Goal: Task Accomplishment & Management: Use online tool/utility

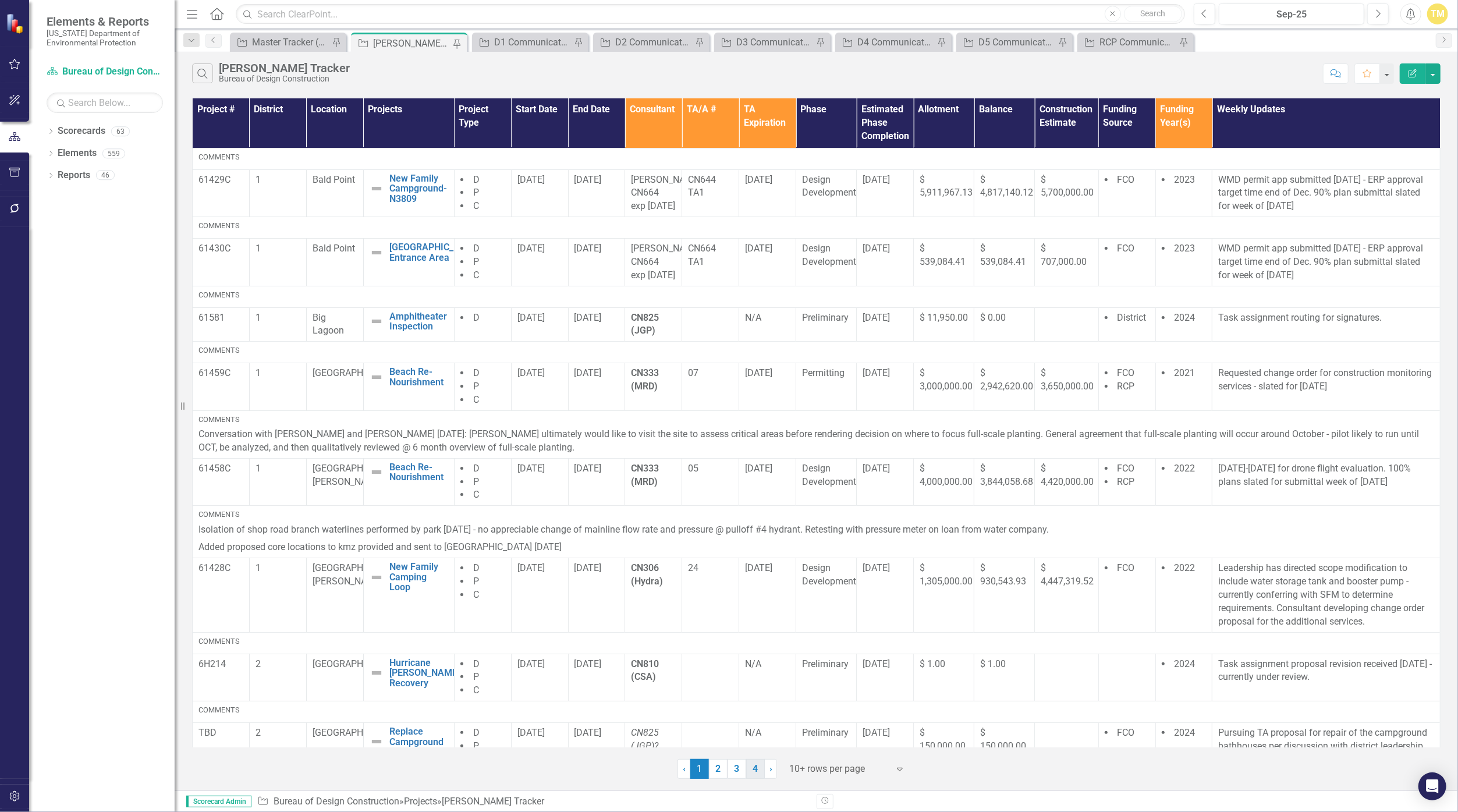
click at [712, 767] on link "4" at bounding box center [756, 768] width 19 height 20
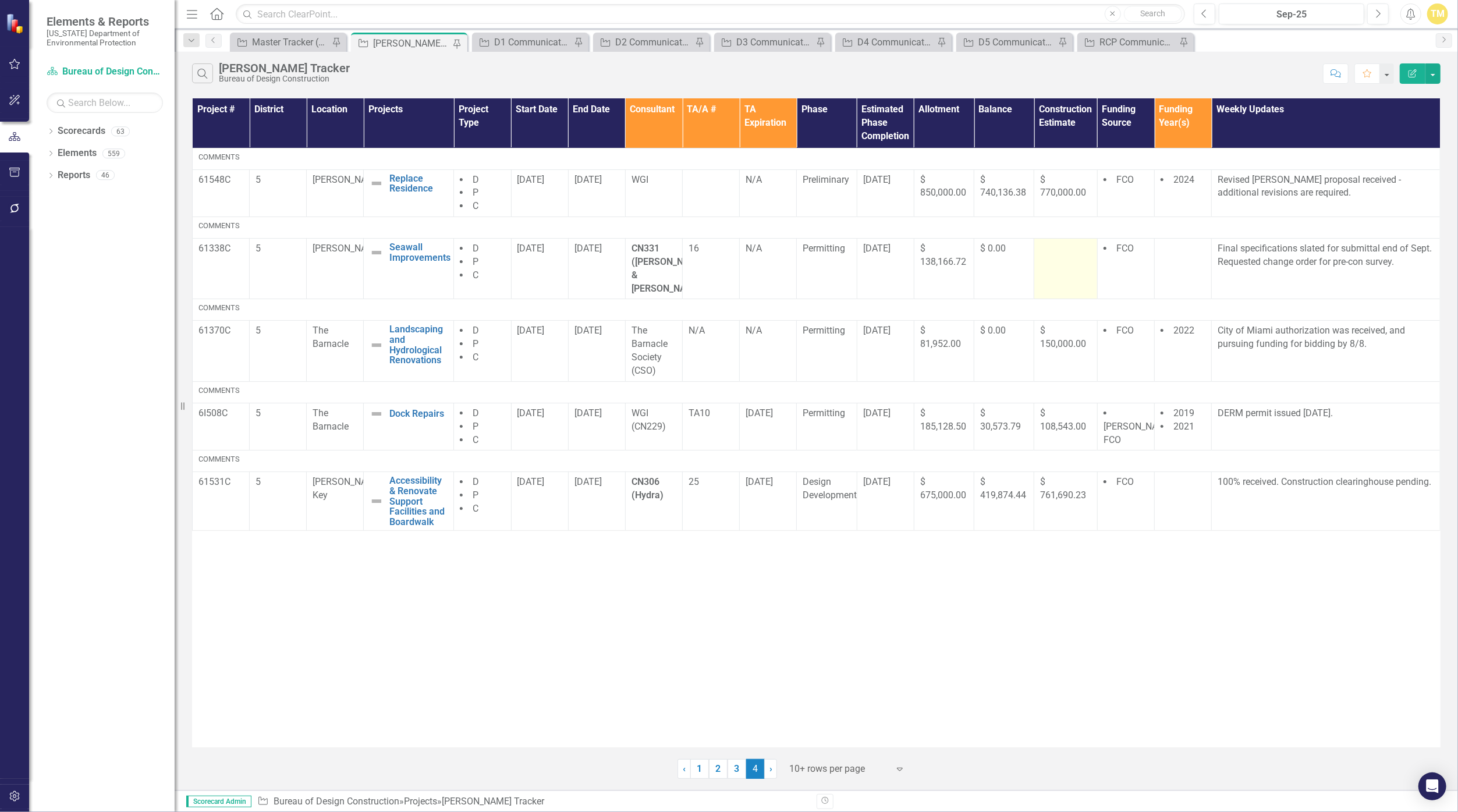
click at [712, 252] on div at bounding box center [1066, 249] width 51 height 14
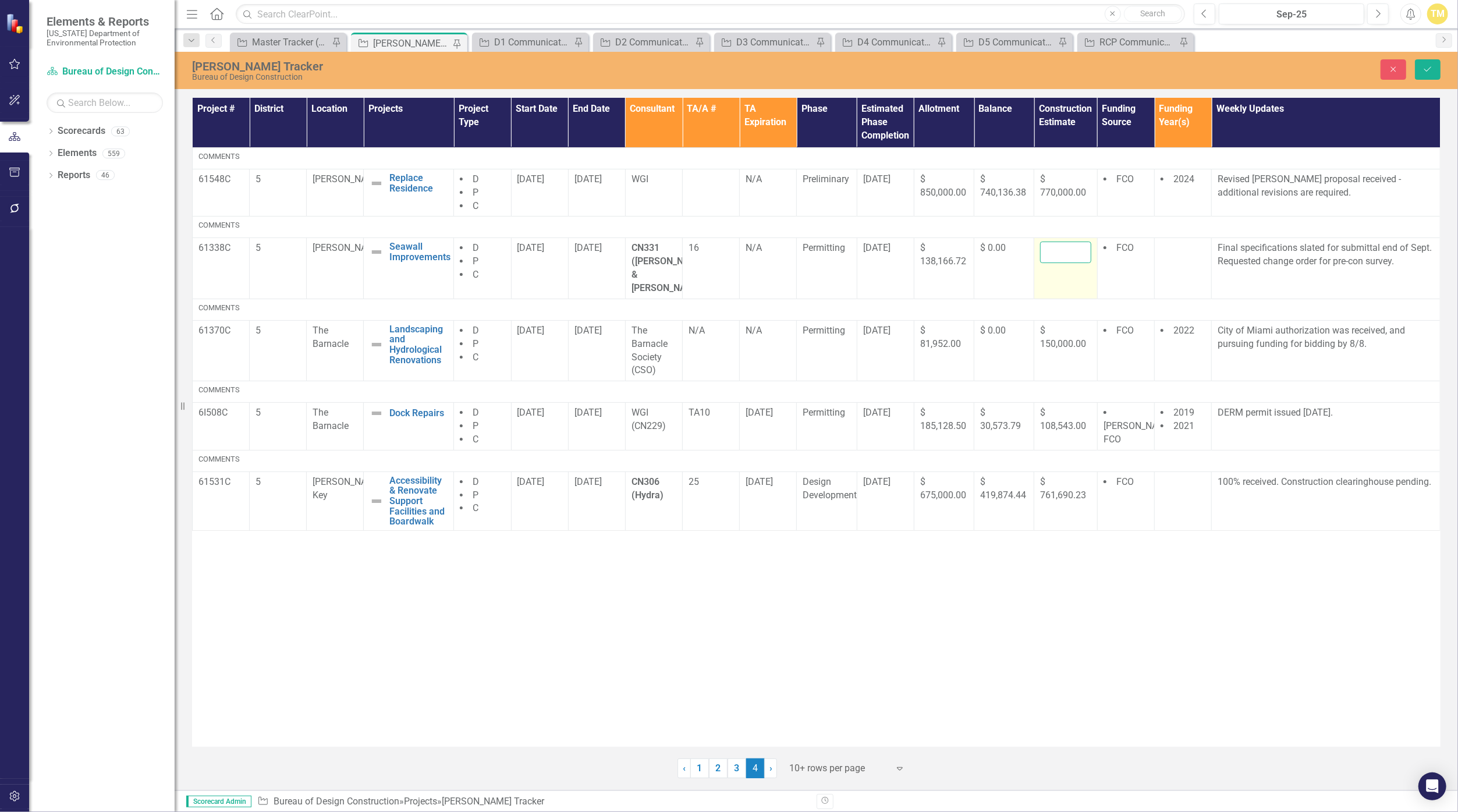
click at [712, 252] on input "number" at bounding box center [1066, 252] width 51 height 21
type input "750000"
click at [712, 69] on icon "Save" at bounding box center [1428, 69] width 11 height 8
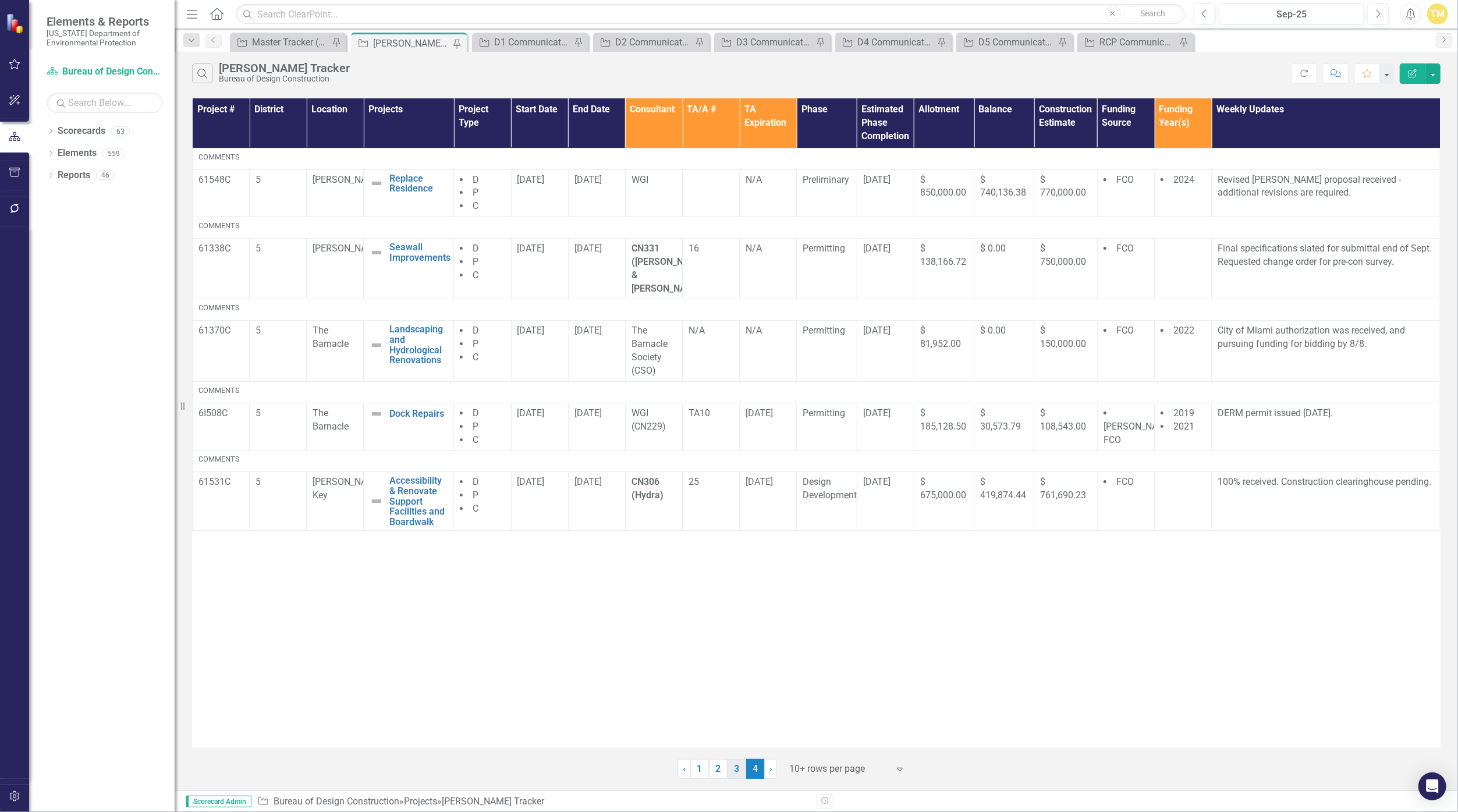
click at [712, 765] on link "3" at bounding box center [737, 768] width 19 height 20
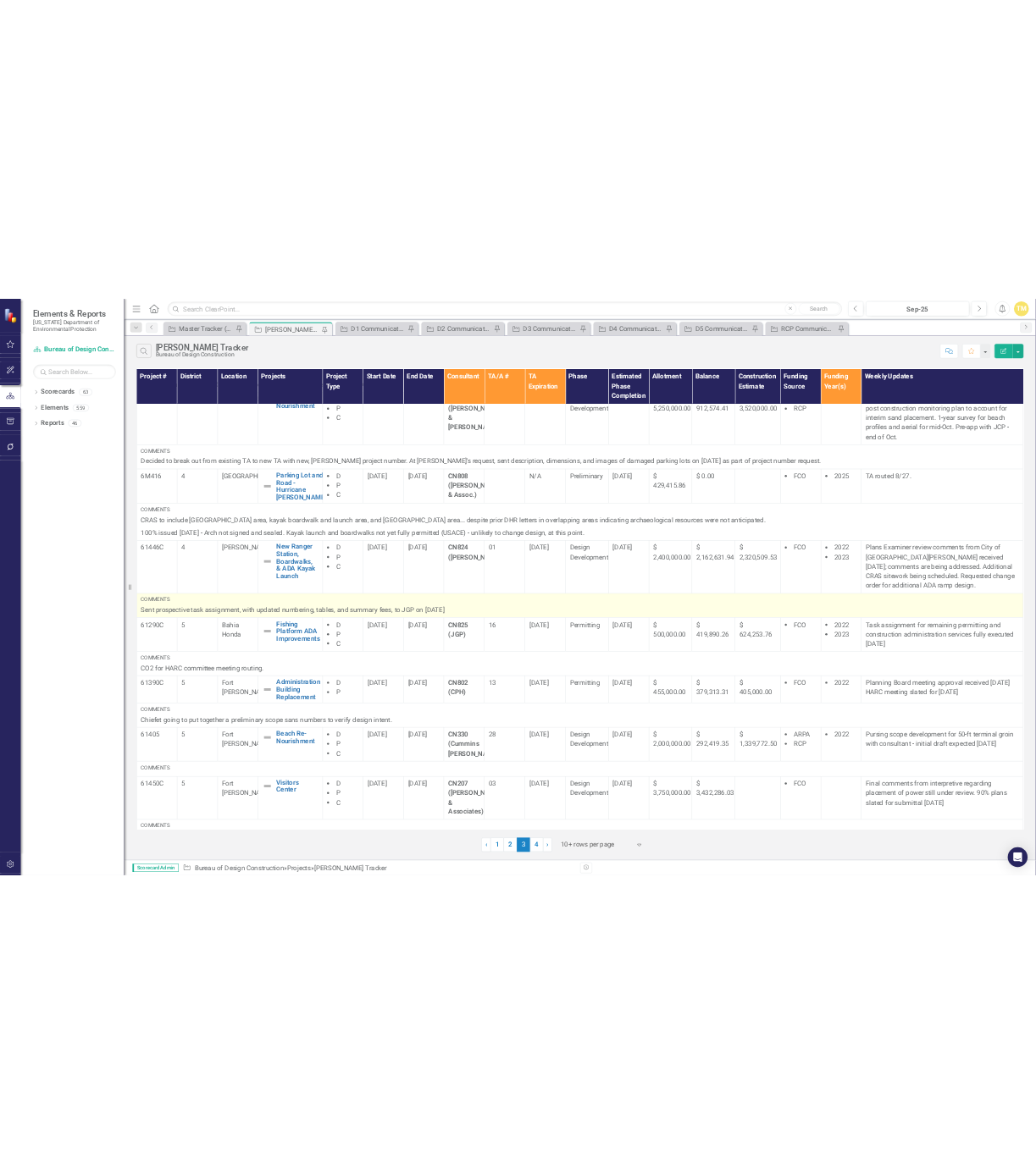
scroll to position [401, 0]
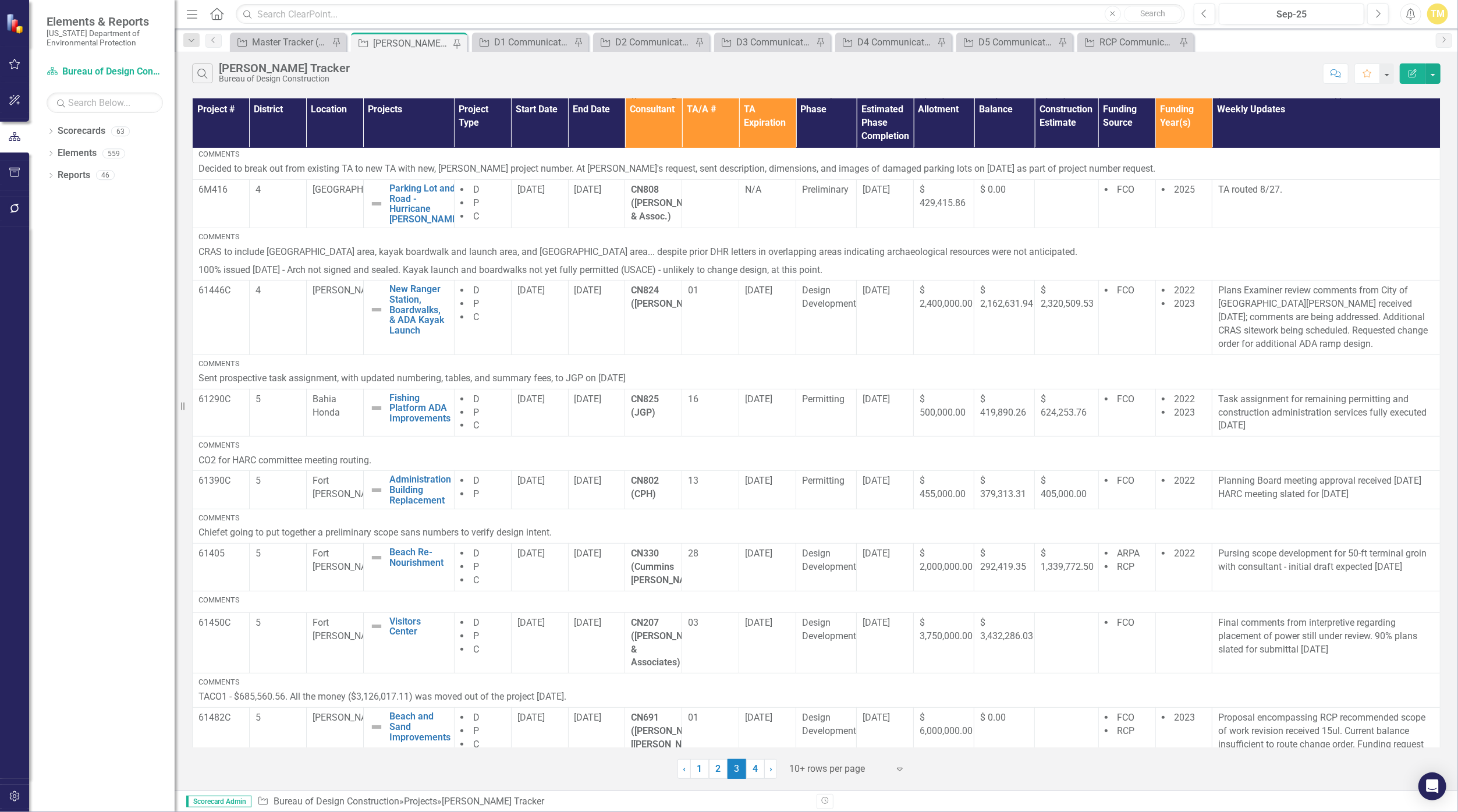
drag, startPoint x: 1287, startPoint y: 47, endPoint x: 1300, endPoint y: 47, distance: 13.0
click at [712, 47] on div "Project Master Tracker (External) Pin Project [PERSON_NAME] Tracker Pin Project…" at bounding box center [829, 42] width 1203 height 19
